Goal: Complete application form

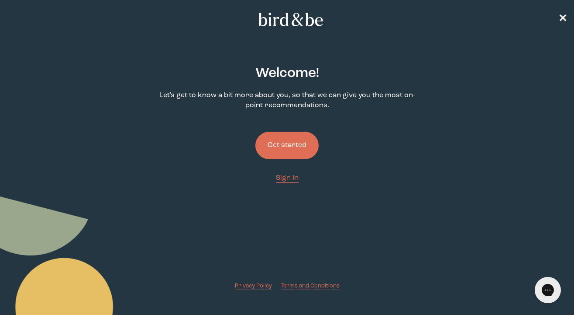
click at [292, 148] on button "Get started" at bounding box center [287, 145] width 63 height 28
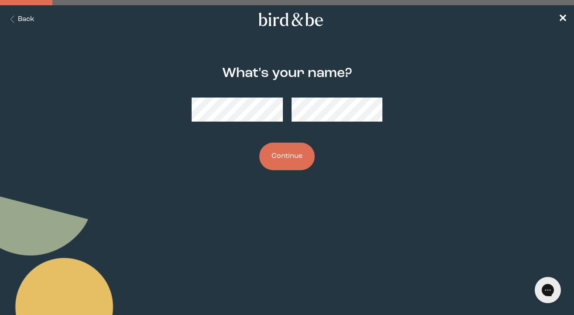
click at [287, 157] on button "Continue" at bounding box center [286, 156] width 55 height 28
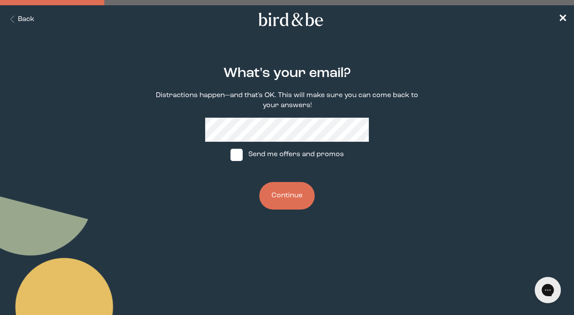
click at [237, 158] on span at bounding box center [237, 155] width 12 height 12
click at [231, 155] on input "Send me offers and promos" at bounding box center [230, 154] width 0 height 0
checkbox input "true"
click at [278, 197] on button "Continue" at bounding box center [286, 196] width 55 height 28
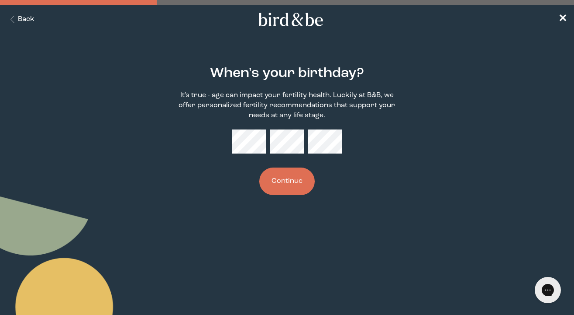
click at [303, 176] on button "Continue" at bounding box center [286, 181] width 55 height 28
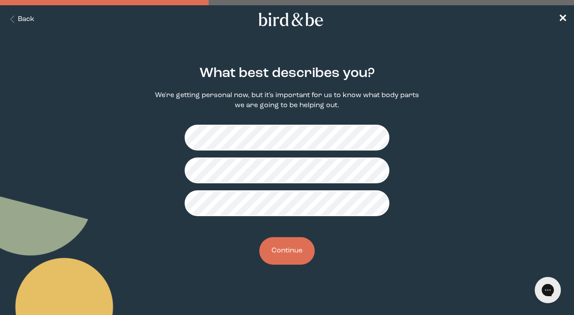
click at [281, 250] on button "Continue" at bounding box center [286, 251] width 55 height 28
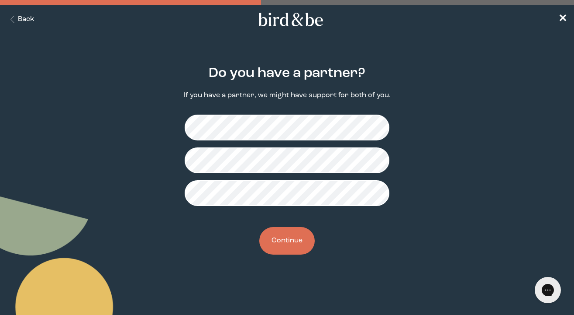
click at [285, 239] on button "Continue" at bounding box center [286, 241] width 55 height 28
